Goal: Task Accomplishment & Management: Manage account settings

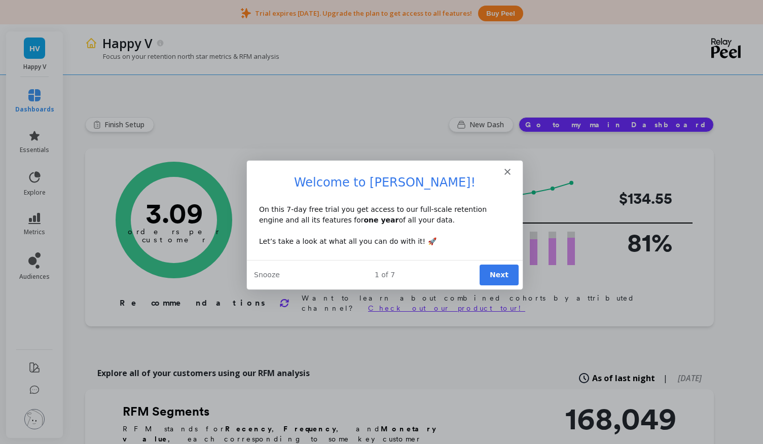
click at [501, 280] on button "Next" at bounding box center [497, 274] width 39 height 21
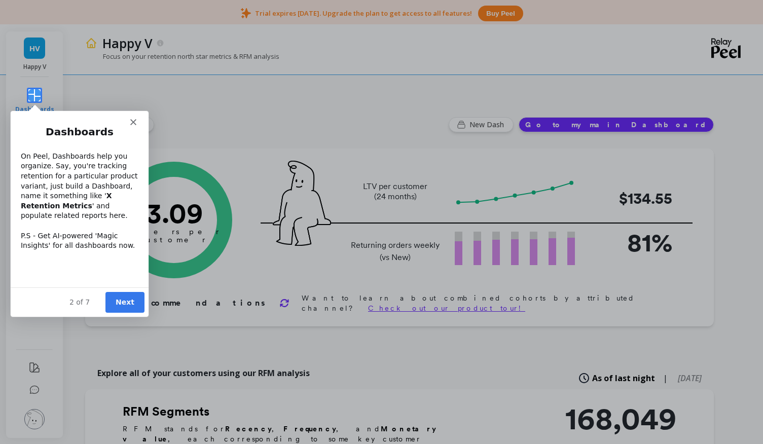
click at [134, 304] on button "Next" at bounding box center [124, 301] width 39 height 21
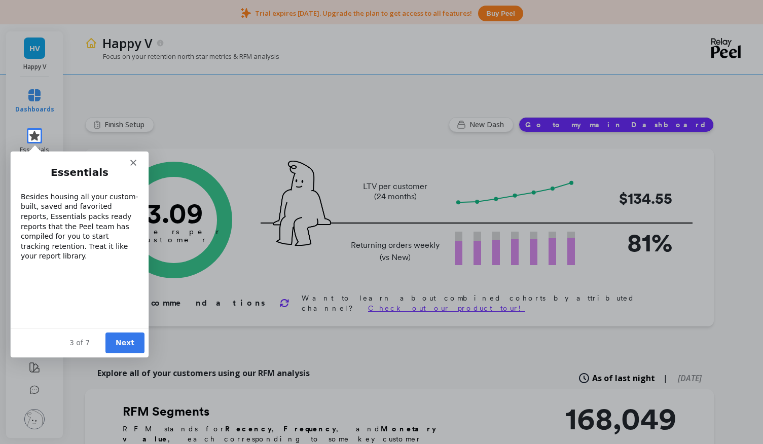
click at [124, 348] on button "Next" at bounding box center [124, 342] width 39 height 21
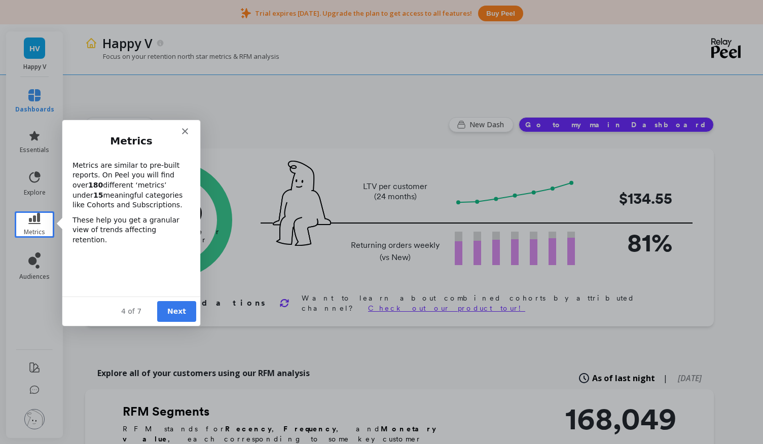
click at [189, 312] on button "Next" at bounding box center [175, 311] width 39 height 21
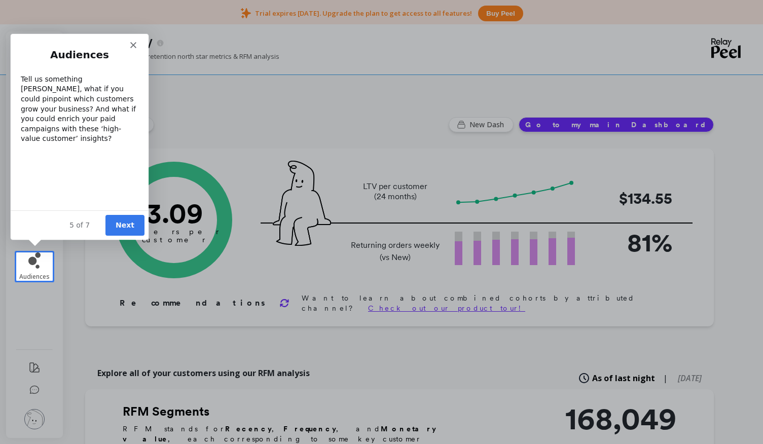
click at [130, 232] on button "Next" at bounding box center [124, 224] width 39 height 21
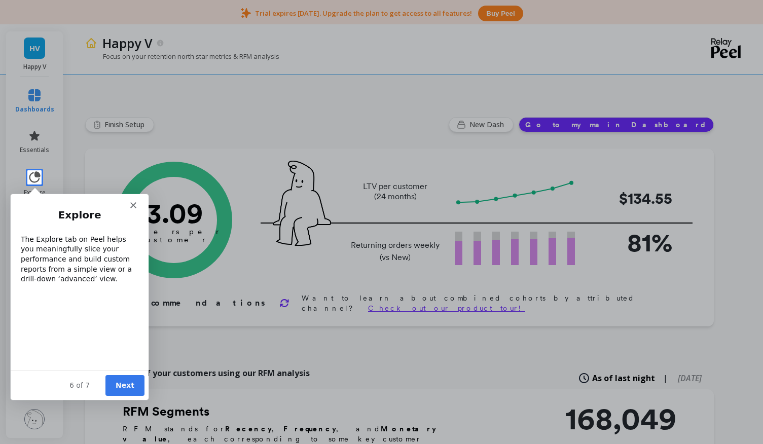
click at [122, 389] on button "Next" at bounding box center [124, 385] width 39 height 21
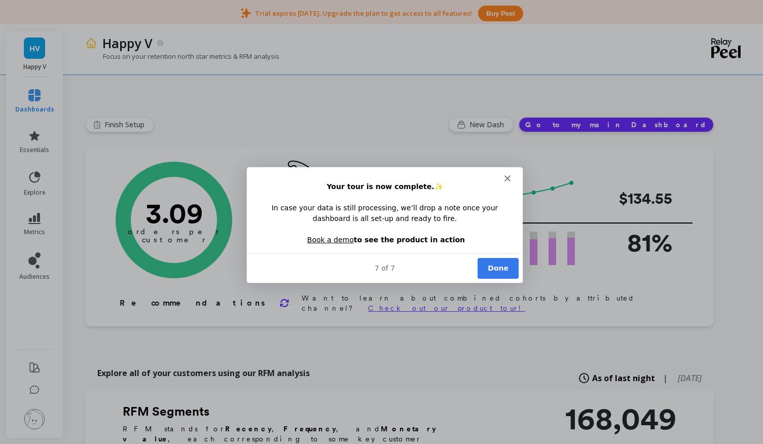
click at [505, 177] on polygon "Close" at bounding box center [506, 178] width 6 height 6
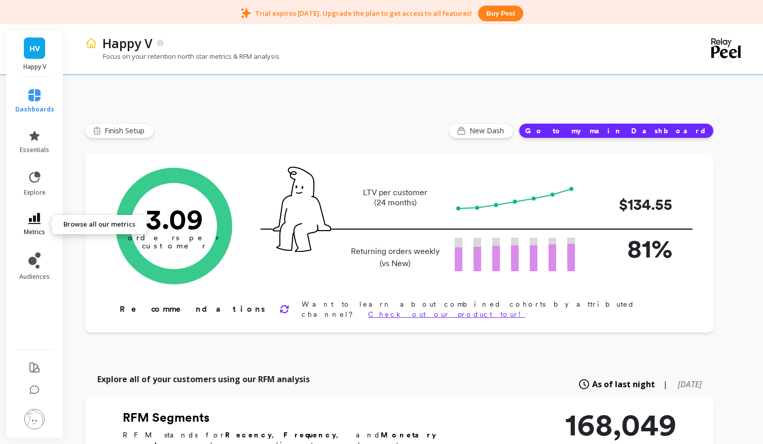
click at [33, 222] on icon at bounding box center [34, 218] width 12 height 11
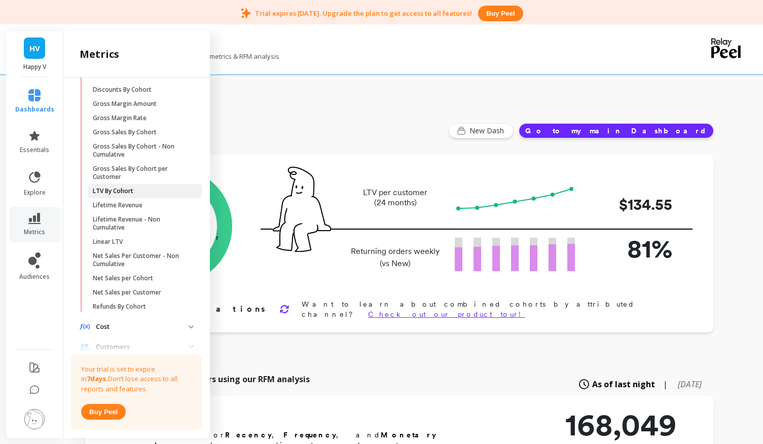
scroll to position [167, 0]
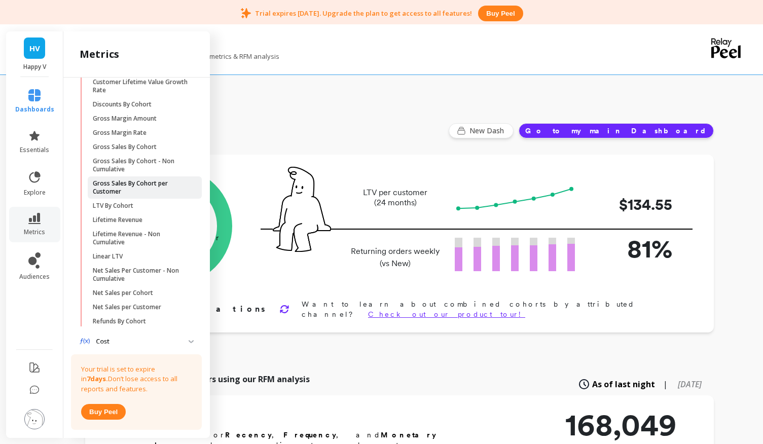
click at [166, 188] on p "Gross Sales By Cohort per Customer" at bounding box center [141, 187] width 97 height 16
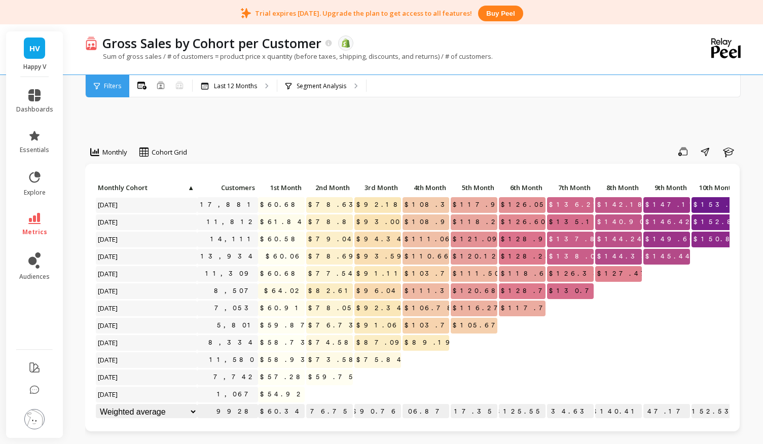
click at [107, 92] on div "Filters" at bounding box center [108, 86] width 44 height 22
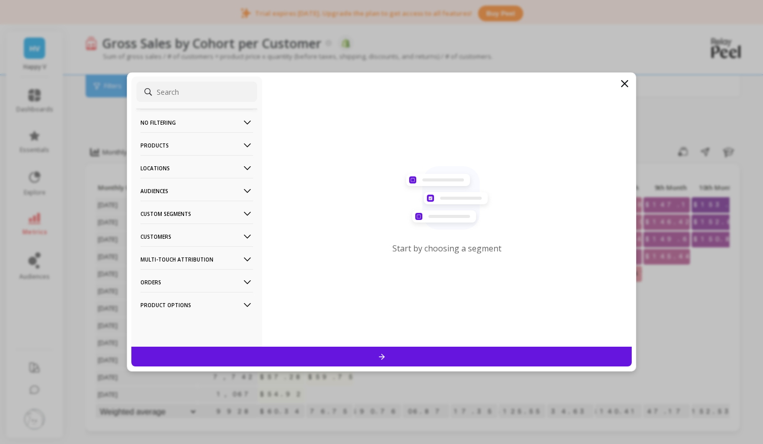
click at [193, 258] on p "Multi-Touch Attribution" at bounding box center [196, 259] width 113 height 26
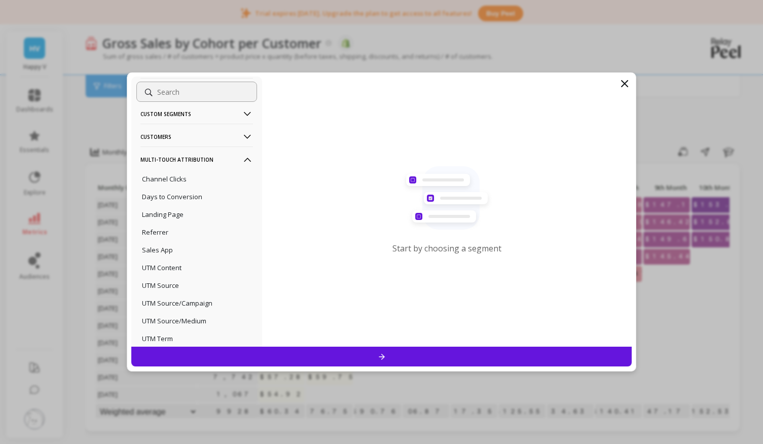
scroll to position [109, 0]
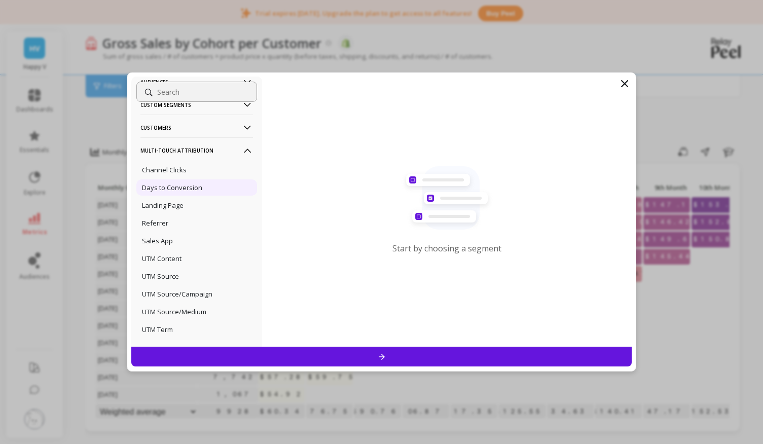
click at [196, 191] on p "Days to Conversion" at bounding box center [172, 187] width 60 height 9
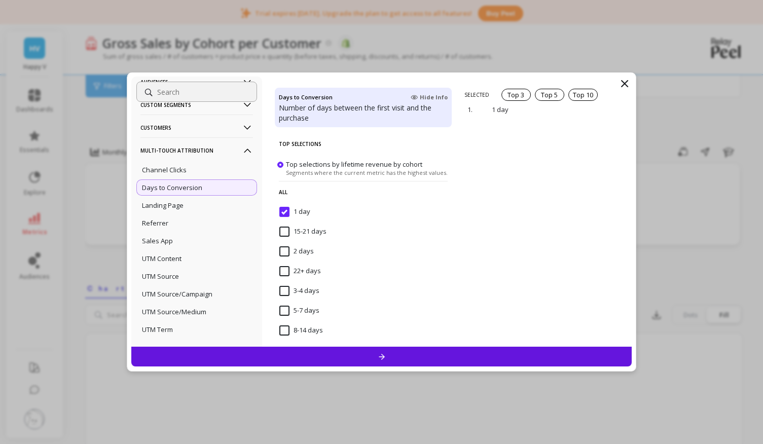
click at [287, 231] on days "15-21 days" at bounding box center [302, 232] width 47 height 10
click at [303, 351] on div at bounding box center [381, 357] width 501 height 20
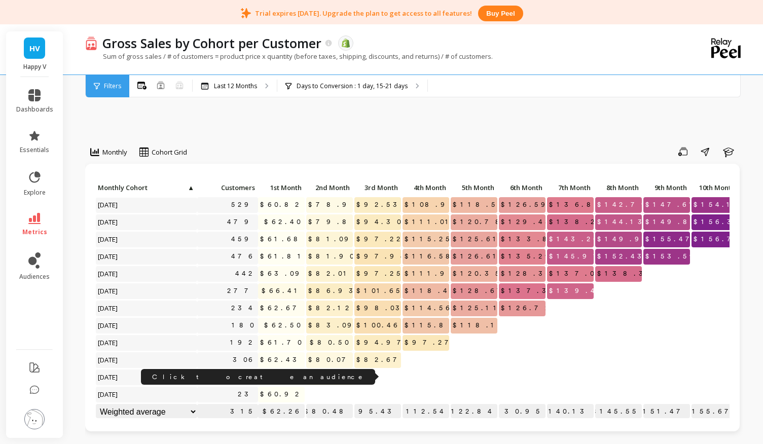
click at [248, 379] on link "179" at bounding box center [241, 377] width 34 height 15
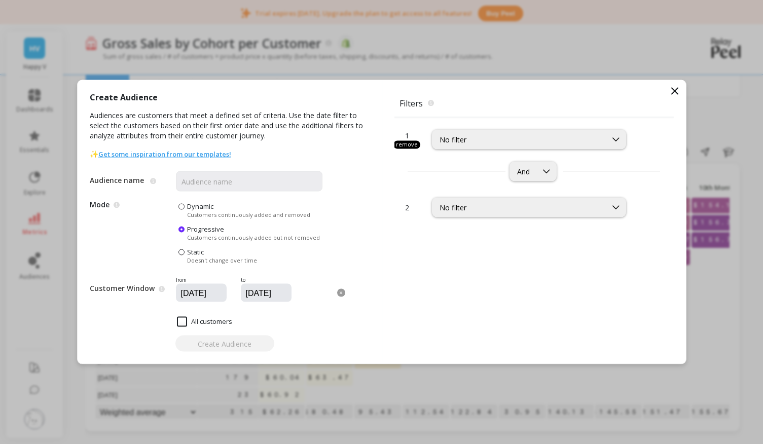
click at [673, 93] on icon at bounding box center [675, 91] width 12 height 12
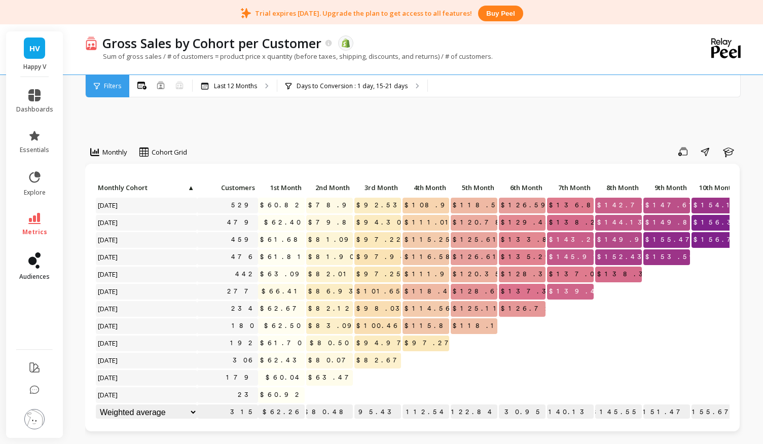
click at [38, 273] on span "audiences" at bounding box center [34, 277] width 30 height 8
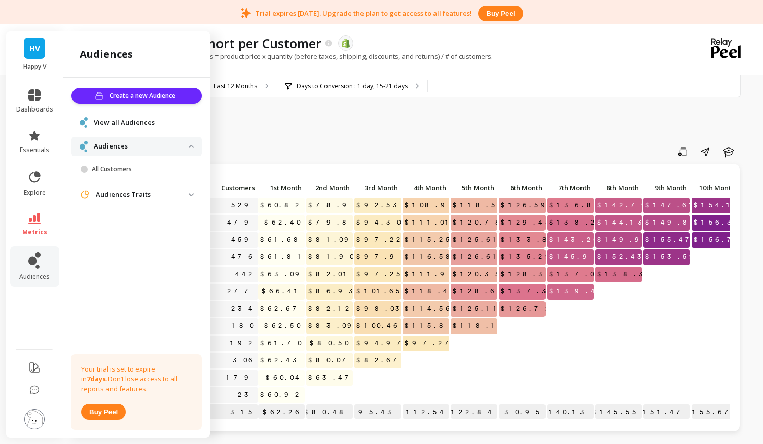
click at [188, 192] on p "Audiences Traits" at bounding box center [142, 195] width 93 height 10
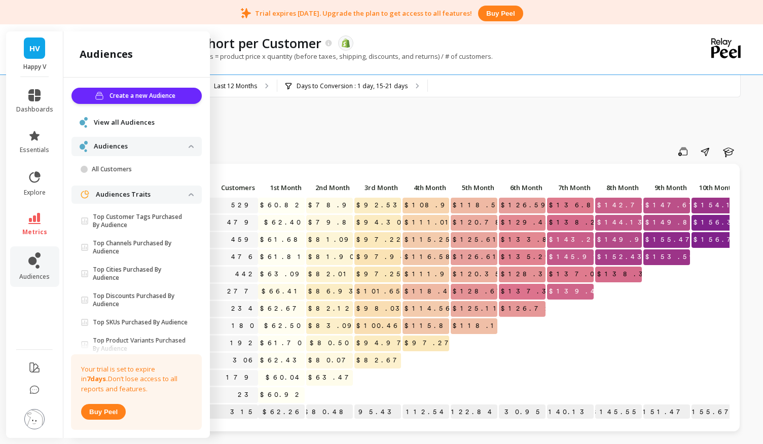
click at [147, 126] on span "View all Audiences" at bounding box center [124, 123] width 61 height 10
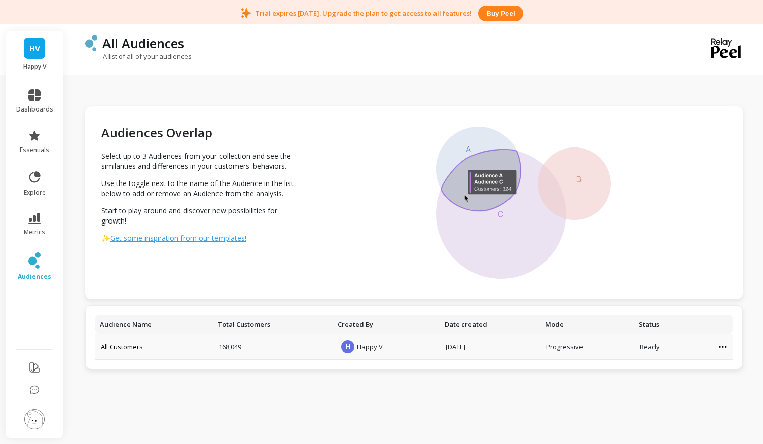
scroll to position [5, 0]
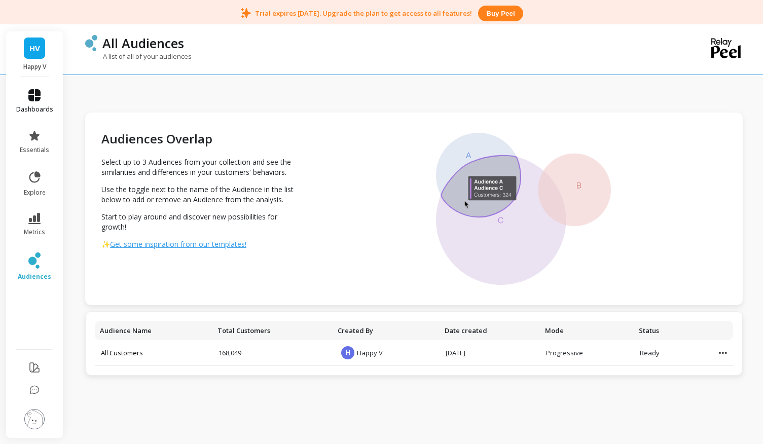
click at [27, 107] on span "dashboards" at bounding box center [34, 109] width 37 height 8
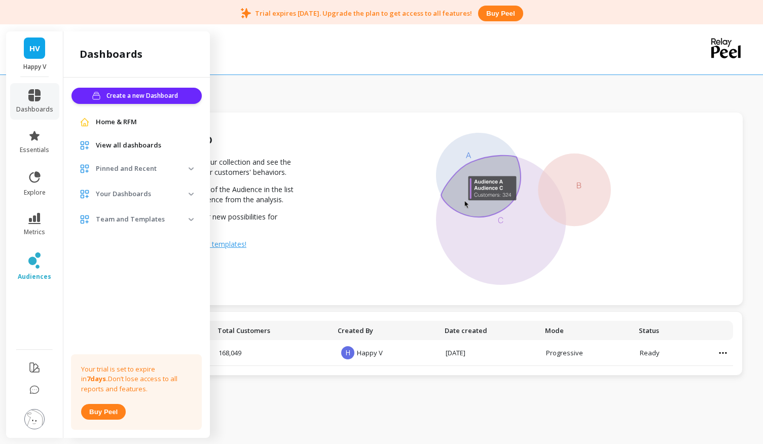
click at [111, 123] on span "Home & RFM" at bounding box center [116, 122] width 41 height 10
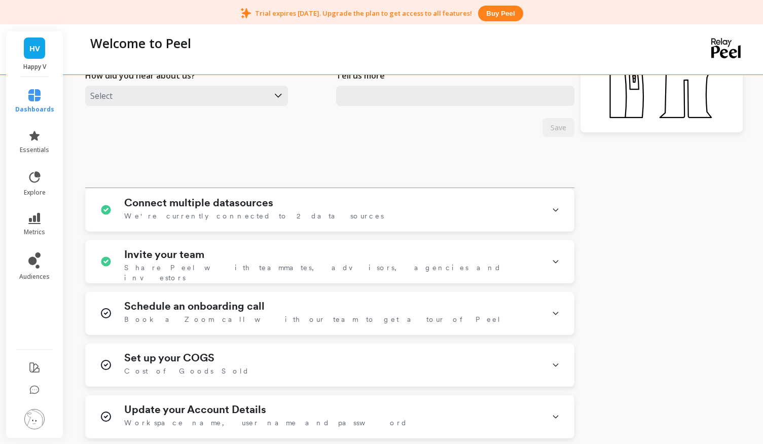
scroll to position [355, 0]
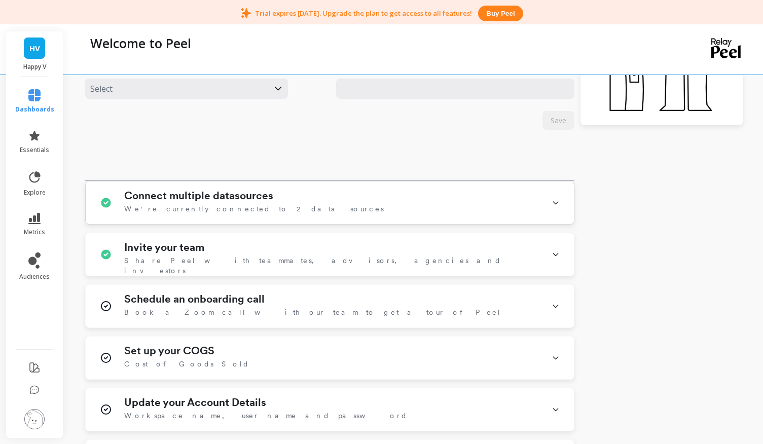
click at [170, 205] on span "We're currently connected to 2 data sources" at bounding box center [254, 209] width 260 height 10
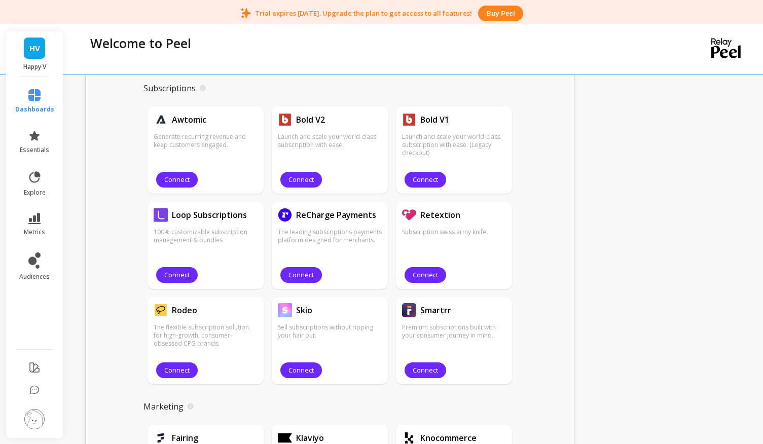
scroll to position [983, 0]
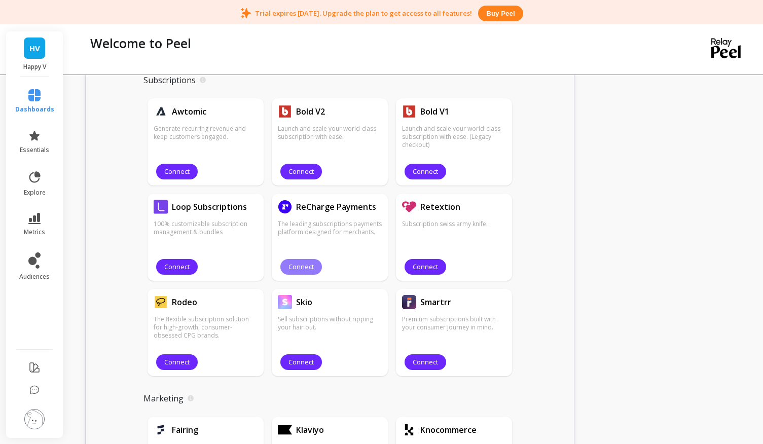
click at [307, 269] on span "Connect" at bounding box center [300, 267] width 25 height 10
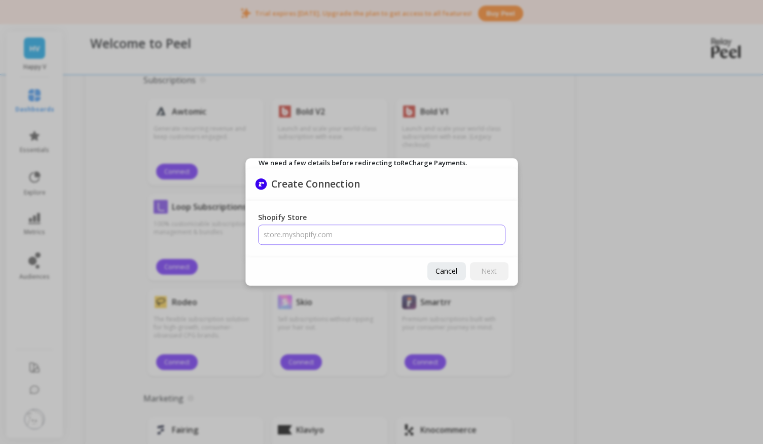
click at [314, 243] on input "Shopify Store" at bounding box center [381, 235] width 247 height 20
type input "happyv.myshopify.com"
click at [483, 269] on span "Next" at bounding box center [489, 271] width 16 height 10
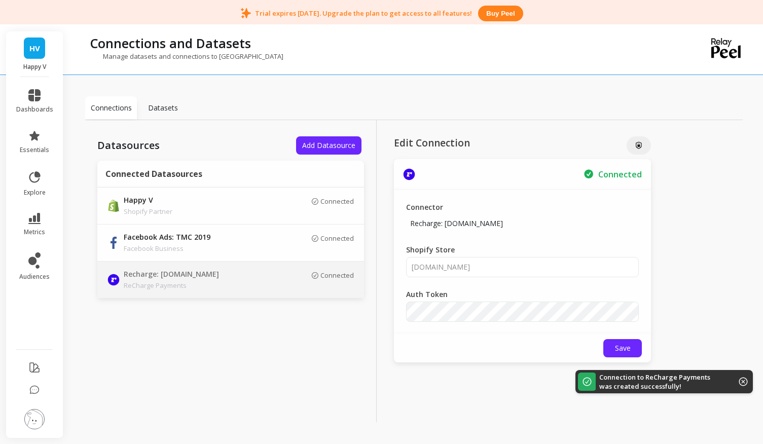
scroll to position [26, 0]
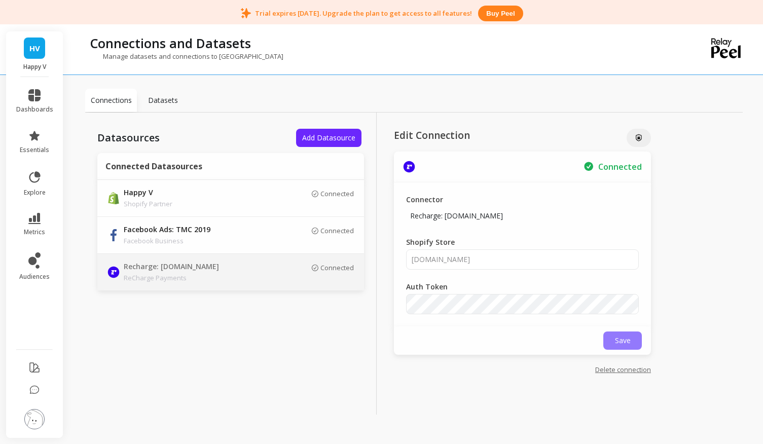
click at [628, 338] on span "Save" at bounding box center [623, 341] width 16 height 10
click at [341, 137] on span "Add Datasource" at bounding box center [328, 138] width 53 height 10
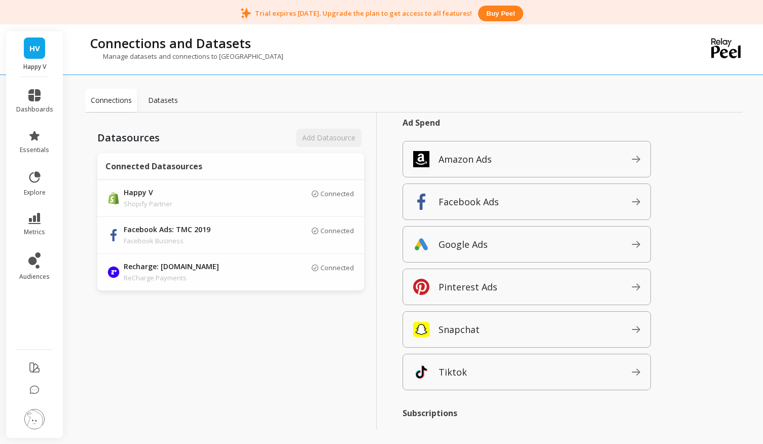
scroll to position [171, 0]
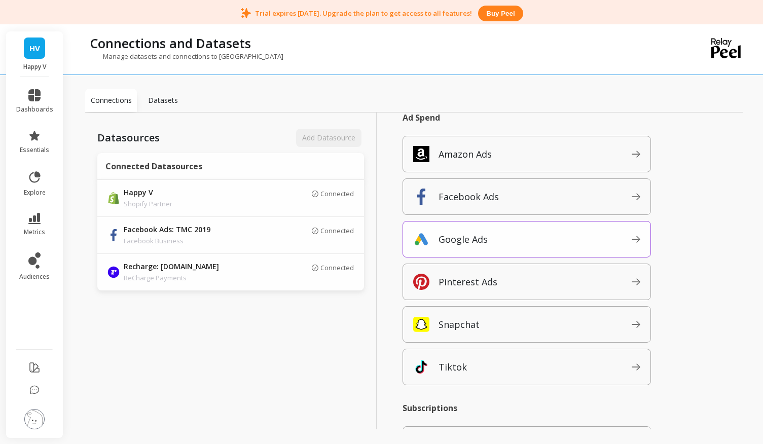
click at [498, 246] on span "Google Ads" at bounding box center [534, 239] width 193 height 16
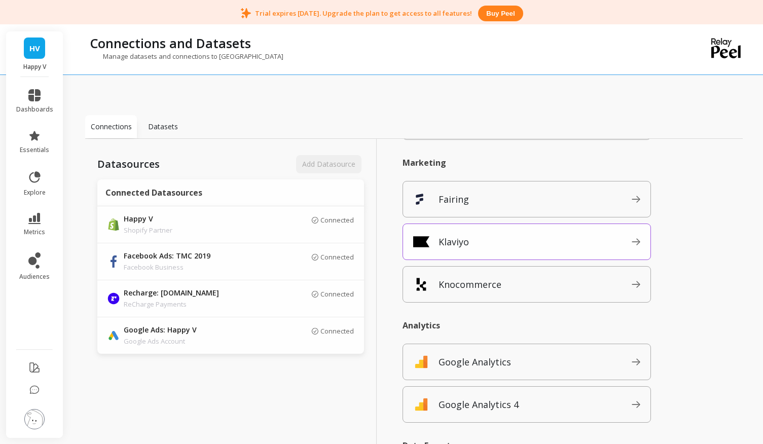
scroll to position [858, 0]
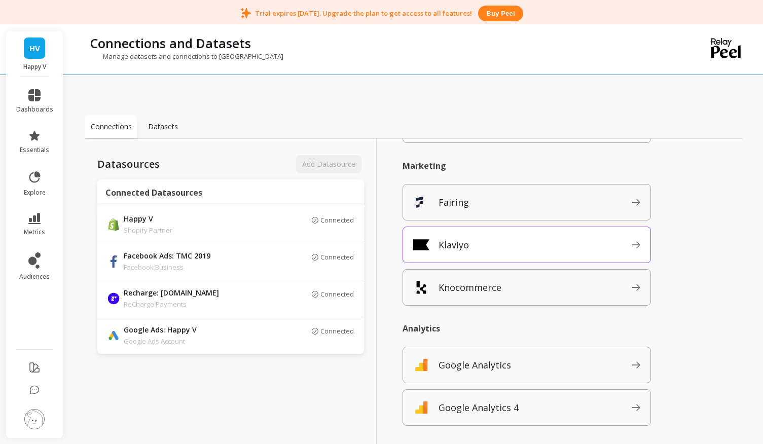
click at [515, 236] on div "Klaviyo" at bounding box center [526, 245] width 248 height 36
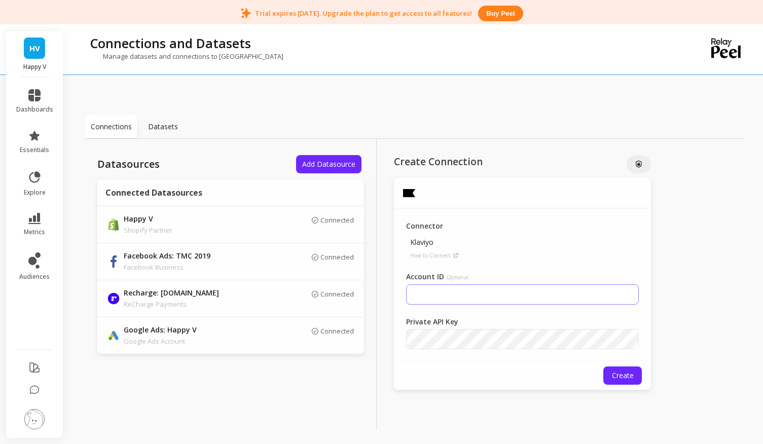
click at [468, 292] on input "Account ID Optional" at bounding box center [522, 294] width 233 height 20
click at [618, 371] on span "Create" at bounding box center [623, 376] width 22 height 10
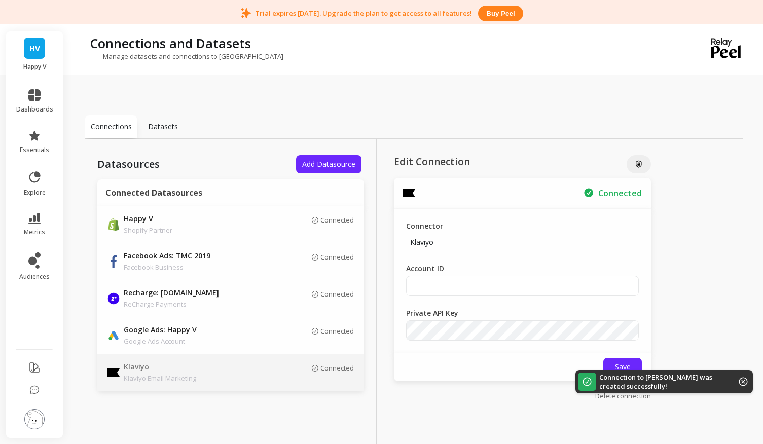
click at [331, 162] on span "Add Datasource" at bounding box center [328, 164] width 53 height 10
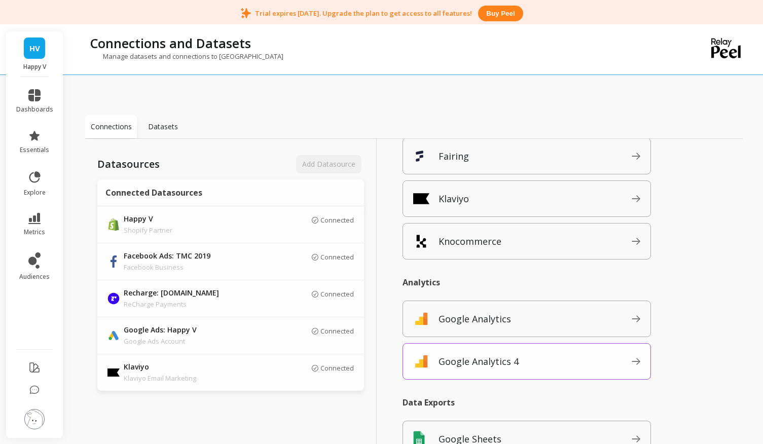
scroll to position [922, 0]
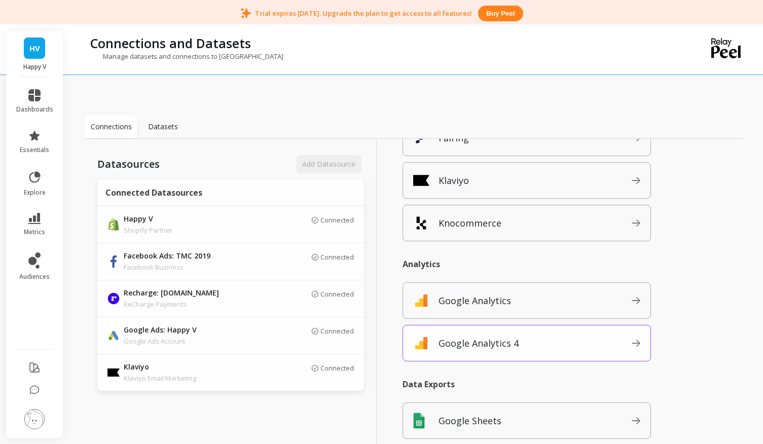
click at [481, 336] on p "Google Analytics 4" at bounding box center [478, 343] width 80 height 14
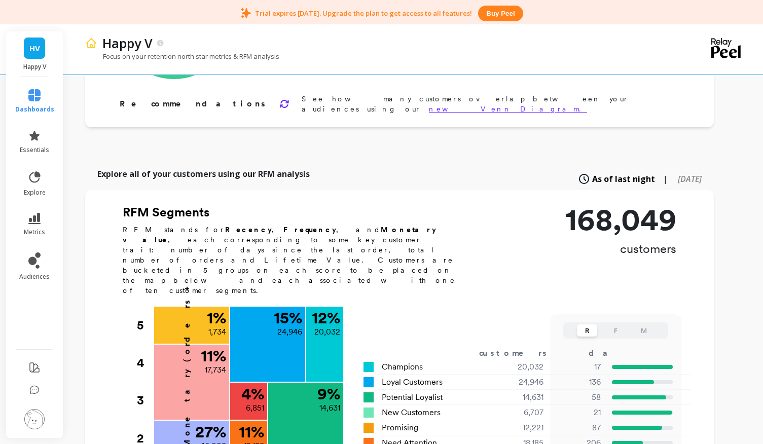
scroll to position [208, 0]
